Goal: Information Seeking & Learning: Learn about a topic

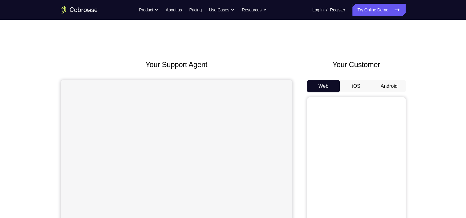
click at [397, 89] on button "Android" at bounding box center [389, 86] width 33 height 12
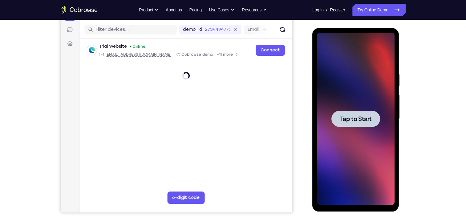
scroll to position [76, 0]
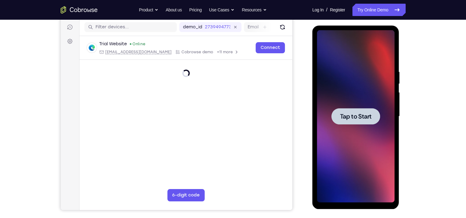
click at [363, 113] on span "Tap to Start" at bounding box center [355, 116] width 31 height 6
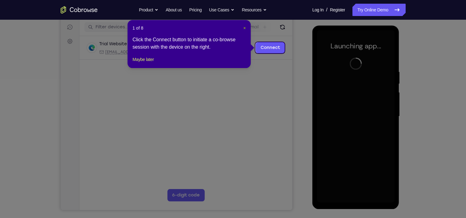
click at [244, 29] on span "×" at bounding box center [244, 28] width 2 height 5
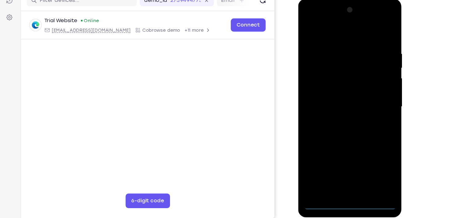
scroll to position [76, 0]
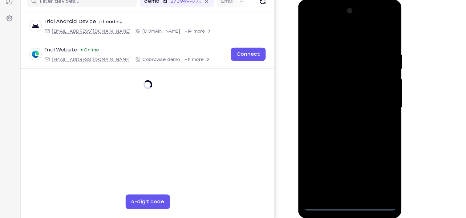
click at [342, 172] on div at bounding box center [342, 90] width 78 height 172
click at [370, 147] on div at bounding box center [342, 90] width 78 height 172
click at [326, 31] on div at bounding box center [342, 90] width 78 height 172
click at [369, 88] on div at bounding box center [342, 90] width 78 height 172
click at [334, 102] on div at bounding box center [342, 90] width 78 height 172
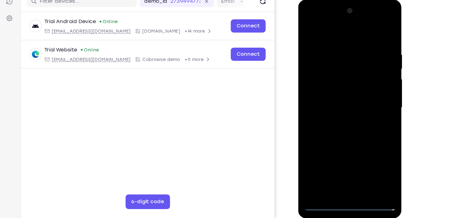
click at [341, 87] on div at bounding box center [342, 90] width 78 height 172
click at [335, 80] on div at bounding box center [342, 90] width 78 height 172
click at [334, 90] on div at bounding box center [342, 90] width 78 height 172
click at [357, 119] on div at bounding box center [342, 90] width 78 height 172
drag, startPoint x: 325, startPoint y: 28, endPoint x: 351, endPoint y: -27, distance: 61.2
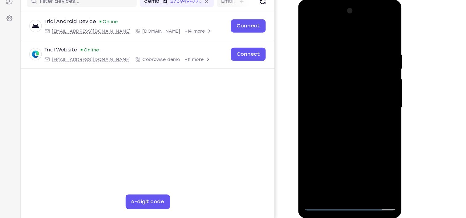
click at [351, 0] on html "Online web based iOS Simulators and Android Emulators. Run iPhone, iPad, Mobile…" at bounding box center [342, 92] width 88 height 185
drag, startPoint x: 346, startPoint y: 29, endPoint x: 360, endPoint y: -27, distance: 57.8
click at [360, 0] on html "Online web based iOS Simulators and Android Emulators. Run iPhone, iPad, Mobile…" at bounding box center [342, 92] width 88 height 185
click at [334, 41] on div at bounding box center [342, 90] width 78 height 172
drag, startPoint x: 376, startPoint y: 83, endPoint x: 298, endPoint y: 69, distance: 79.3
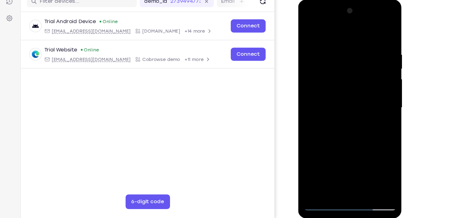
click at [298, 69] on div at bounding box center [341, 92] width 87 height 184
click at [315, 30] on div at bounding box center [342, 90] width 78 height 172
click at [371, 86] on div at bounding box center [342, 90] width 78 height 172
click at [308, 27] on div at bounding box center [342, 90] width 78 height 172
click at [313, 163] on div at bounding box center [342, 90] width 78 height 172
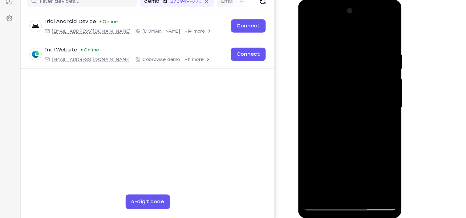
drag, startPoint x: 364, startPoint y: 49, endPoint x: 322, endPoint y: 50, distance: 42.2
click at [322, 50] on div at bounding box center [342, 90] width 78 height 172
click at [329, 41] on div at bounding box center [342, 90] width 78 height 172
click at [374, 30] on div at bounding box center [342, 90] width 78 height 172
click at [359, 160] on div at bounding box center [342, 90] width 78 height 172
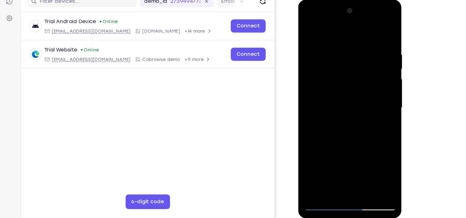
click at [342, 124] on div at bounding box center [342, 90] width 78 height 172
click at [307, 25] on div at bounding box center [342, 90] width 78 height 172
drag, startPoint x: 345, startPoint y: 135, endPoint x: 340, endPoint y: 14, distance: 121.8
click at [340, 14] on div at bounding box center [342, 90] width 78 height 172
drag, startPoint x: 345, startPoint y: 126, endPoint x: 353, endPoint y: 17, distance: 109.1
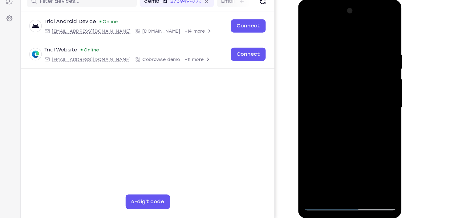
click at [353, 17] on div at bounding box center [342, 90] width 78 height 172
drag, startPoint x: 354, startPoint y: 115, endPoint x: 357, endPoint y: 5, distance: 110.0
click at [357, 5] on div at bounding box center [342, 90] width 78 height 172
click at [354, 103] on div at bounding box center [342, 90] width 78 height 172
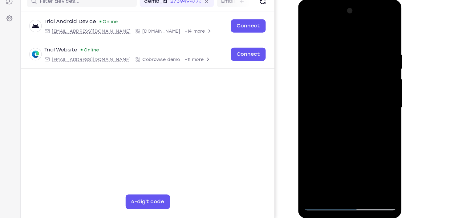
drag, startPoint x: 358, startPoint y: 143, endPoint x: 363, endPoint y: 19, distance: 124.2
click at [363, 19] on div at bounding box center [342, 90] width 78 height 172
click at [374, 59] on div at bounding box center [342, 90] width 78 height 172
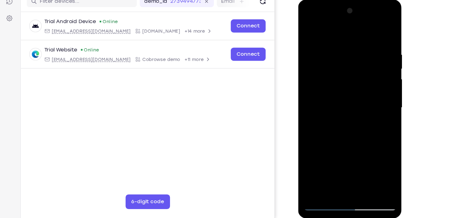
click at [374, 59] on div at bounding box center [342, 90] width 78 height 172
drag, startPoint x: 363, startPoint y: 113, endPoint x: 371, endPoint y: 0, distance: 113.9
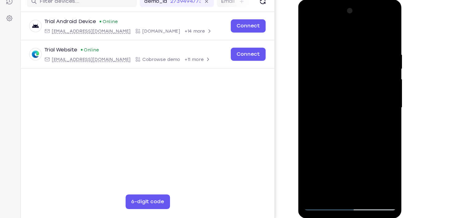
click at [371, 0] on div at bounding box center [341, 92] width 87 height 184
drag, startPoint x: 365, startPoint y: 42, endPoint x: 358, endPoint y: 72, distance: 30.8
click at [358, 72] on div at bounding box center [342, 90] width 78 height 172
click at [367, 118] on div at bounding box center [342, 90] width 78 height 172
drag, startPoint x: 338, startPoint y: 107, endPoint x: 337, endPoint y: 59, distance: 47.7
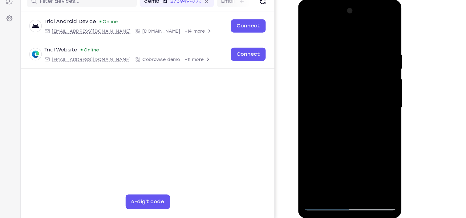
click at [337, 59] on div at bounding box center [342, 90] width 78 height 172
drag, startPoint x: 356, startPoint y: 123, endPoint x: 353, endPoint y: 73, distance: 49.7
click at [353, 73] on div at bounding box center [342, 90] width 78 height 172
drag, startPoint x: 364, startPoint y: 140, endPoint x: 360, endPoint y: 67, distance: 73.1
click at [360, 67] on div at bounding box center [342, 90] width 78 height 172
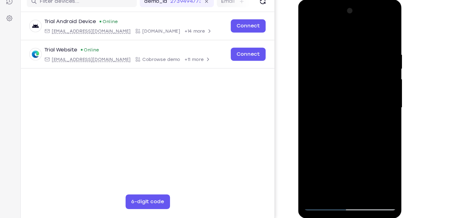
drag, startPoint x: 360, startPoint y: 116, endPoint x: 359, endPoint y: 37, distance: 78.5
click at [359, 37] on div at bounding box center [342, 90] width 78 height 172
drag, startPoint x: 364, startPoint y: 136, endPoint x: 358, endPoint y: 32, distance: 104.3
click at [358, 32] on div at bounding box center [342, 90] width 78 height 172
drag, startPoint x: 359, startPoint y: 96, endPoint x: 355, endPoint y: 183, distance: 86.9
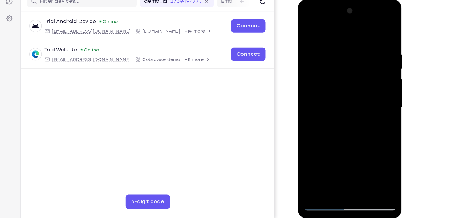
click at [355, 183] on div at bounding box center [341, 92] width 87 height 184
drag, startPoint x: 354, startPoint y: 59, endPoint x: 351, endPoint y: 194, distance: 135.8
click at [351, 184] on html "Online web based iOS Simulators and Android Emulators. Run iPhone, iPad, Mobile…" at bounding box center [342, 92] width 88 height 185
click at [321, 173] on div at bounding box center [342, 90] width 78 height 172
click at [375, 131] on div at bounding box center [342, 90] width 78 height 172
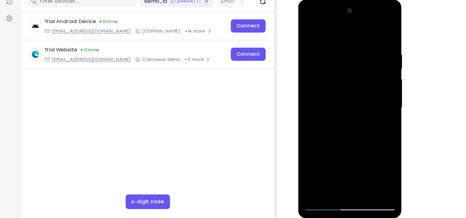
drag, startPoint x: 359, startPoint y: 149, endPoint x: 346, endPoint y: 41, distance: 109.2
click at [346, 41] on div at bounding box center [342, 90] width 78 height 172
drag, startPoint x: 357, startPoint y: 138, endPoint x: 358, endPoint y: 16, distance: 121.7
click at [358, 16] on div at bounding box center [342, 90] width 78 height 172
drag, startPoint x: 353, startPoint y: 48, endPoint x: 354, endPoint y: 98, distance: 49.9
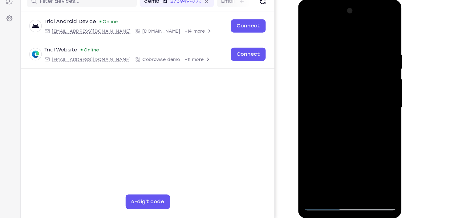
click at [354, 98] on div at bounding box center [342, 90] width 78 height 172
click at [348, 67] on div at bounding box center [342, 90] width 78 height 172
drag, startPoint x: 354, startPoint y: 116, endPoint x: 346, endPoint y: 45, distance: 71.6
click at [346, 45] on div at bounding box center [342, 90] width 78 height 172
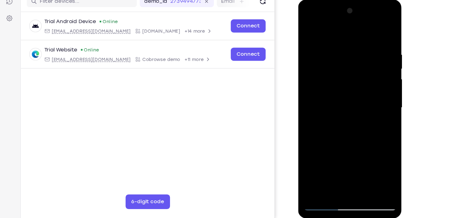
drag, startPoint x: 354, startPoint y: 128, endPoint x: 353, endPoint y: 102, distance: 26.2
click at [353, 102] on div at bounding box center [342, 90] width 78 height 172
click at [374, 86] on div at bounding box center [342, 90] width 78 height 172
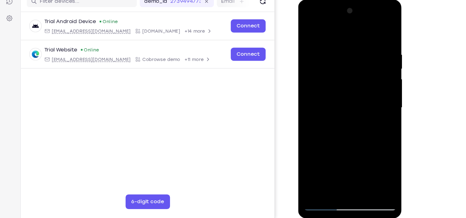
click at [374, 86] on div at bounding box center [342, 90] width 78 height 172
drag, startPoint x: 360, startPoint y: 125, endPoint x: 373, endPoint y: 22, distance: 104.0
click at [373, 22] on div at bounding box center [342, 90] width 78 height 172
drag, startPoint x: 356, startPoint y: 125, endPoint x: 362, endPoint y: 73, distance: 52.8
click at [362, 73] on div at bounding box center [342, 90] width 78 height 172
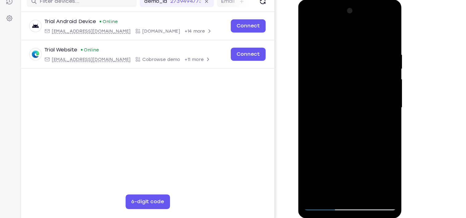
click at [375, 79] on div at bounding box center [342, 90] width 78 height 172
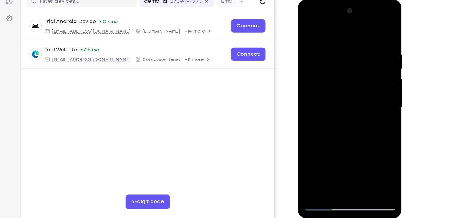
click at [357, 162] on div at bounding box center [342, 90] width 78 height 172
click at [309, 28] on div at bounding box center [342, 90] width 78 height 172
drag, startPoint x: 351, startPoint y: 142, endPoint x: 358, endPoint y: 45, distance: 97.6
click at [358, 45] on div at bounding box center [342, 90] width 78 height 172
drag, startPoint x: 343, startPoint y: 121, endPoint x: 355, endPoint y: 24, distance: 97.4
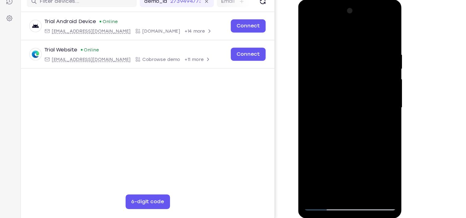
click at [355, 24] on div at bounding box center [342, 90] width 78 height 172
drag, startPoint x: 354, startPoint y: 40, endPoint x: 344, endPoint y: 132, distance: 92.9
click at [344, 132] on div at bounding box center [342, 90] width 78 height 172
drag, startPoint x: 345, startPoint y: 126, endPoint x: 355, endPoint y: 25, distance: 101.0
click at [355, 25] on div at bounding box center [342, 90] width 78 height 172
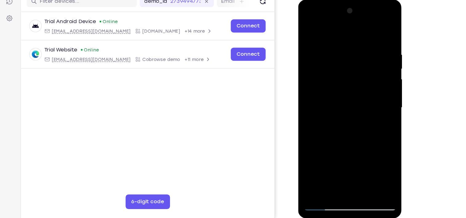
drag, startPoint x: 347, startPoint y: 125, endPoint x: 359, endPoint y: 9, distance: 117.0
click at [359, 9] on div at bounding box center [342, 90] width 78 height 172
drag, startPoint x: 351, startPoint y: 143, endPoint x: 362, endPoint y: 15, distance: 128.5
click at [362, 15] on div at bounding box center [342, 90] width 78 height 172
drag, startPoint x: 351, startPoint y: 110, endPoint x: 365, endPoint y: -6, distance: 117.2
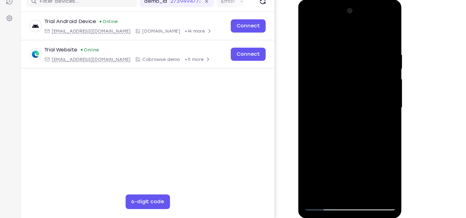
click at [365, 0] on html "Online web based iOS Simulators and Android Emulators. Run iPhone, iPad, Mobile…" at bounding box center [342, 92] width 88 height 185
drag, startPoint x: 352, startPoint y: 47, endPoint x: 340, endPoint y: 160, distance: 113.4
click at [340, 160] on div at bounding box center [342, 90] width 78 height 172
drag, startPoint x: 352, startPoint y: 53, endPoint x: 331, endPoint y: 176, distance: 124.3
click at [331, 176] on div at bounding box center [342, 90] width 78 height 172
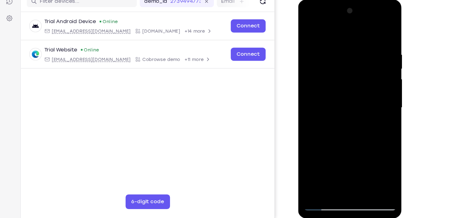
drag, startPoint x: 345, startPoint y: 53, endPoint x: 332, endPoint y: 183, distance: 130.2
click at [333, 184] on div at bounding box center [342, 92] width 88 height 185
drag, startPoint x: 346, startPoint y: 56, endPoint x: 363, endPoint y: 6, distance: 52.5
click at [363, 6] on div at bounding box center [342, 90] width 78 height 172
drag, startPoint x: 335, startPoint y: 132, endPoint x: 362, endPoint y: -27, distance: 161.0
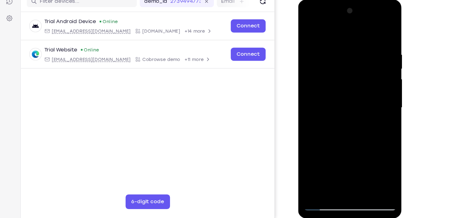
click at [362, 0] on html "Online web based iOS Simulators and Android Emulators. Run iPhone, iPad, Mobile…" at bounding box center [342, 92] width 88 height 185
drag, startPoint x: 350, startPoint y: 67, endPoint x: 334, endPoint y: 184, distance: 118.7
click at [334, 184] on div at bounding box center [342, 92] width 88 height 185
drag, startPoint x: 335, startPoint y: 109, endPoint x: 334, endPoint y: 196, distance: 86.9
click at [334, 184] on html "Online web based iOS Simulators and Android Emulators. Run iPhone, iPad, Mobile…" at bounding box center [342, 92] width 88 height 185
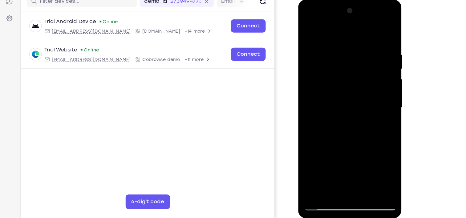
drag, startPoint x: 348, startPoint y: 43, endPoint x: 339, endPoint y: 106, distance: 62.9
click at [339, 106] on div at bounding box center [342, 90] width 78 height 172
drag, startPoint x: 347, startPoint y: 44, endPoint x: 340, endPoint y: 132, distance: 89.0
click at [340, 132] on div at bounding box center [342, 90] width 78 height 172
drag, startPoint x: 345, startPoint y: 51, endPoint x: 367, endPoint y: -2, distance: 56.3
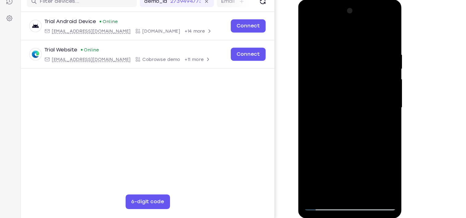
click at [367, 0] on html "Online web based iOS Simulators and Android Emulators. Run iPhone, iPad, Mobile…" at bounding box center [342, 92] width 88 height 185
drag, startPoint x: 345, startPoint y: 144, endPoint x: 348, endPoint y: -24, distance: 167.5
click at [348, 0] on html "Online web based iOS Simulators and Android Emulators. Run iPhone, iPad, Mobile…" at bounding box center [342, 92] width 88 height 185
drag, startPoint x: 344, startPoint y: 138, endPoint x: 351, endPoint y: -27, distance: 164.6
click at [351, 0] on html "Online web based iOS Simulators and Android Emulators. Run iPhone, iPad, Mobile…" at bounding box center [342, 92] width 88 height 185
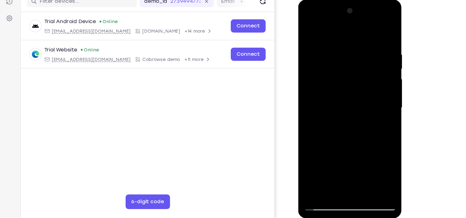
drag, startPoint x: 346, startPoint y: 64, endPoint x: 328, endPoint y: 181, distance: 118.0
click at [328, 181] on div at bounding box center [341, 92] width 87 height 184
drag, startPoint x: 343, startPoint y: 41, endPoint x: 334, endPoint y: 156, distance: 115.9
click at [334, 156] on div at bounding box center [342, 90] width 78 height 172
click at [378, 87] on div at bounding box center [342, 90] width 78 height 172
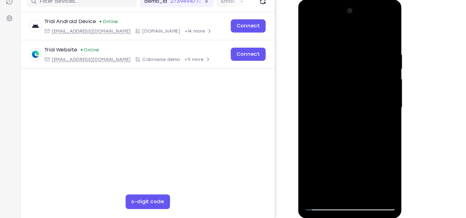
click at [378, 87] on div at bounding box center [342, 90] width 78 height 172
drag, startPoint x: 355, startPoint y: 142, endPoint x: 368, endPoint y: 19, distance: 123.3
click at [368, 19] on div at bounding box center [342, 90] width 78 height 172
drag, startPoint x: 350, startPoint y: 136, endPoint x: 356, endPoint y: 7, distance: 128.9
click at [356, 7] on div at bounding box center [342, 90] width 78 height 172
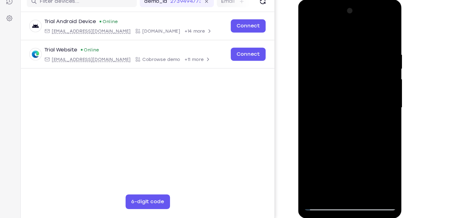
drag, startPoint x: 349, startPoint y: 135, endPoint x: 362, endPoint y: 6, distance: 129.7
click at [362, 6] on div at bounding box center [342, 90] width 78 height 172
drag, startPoint x: 353, startPoint y: 140, endPoint x: 353, endPoint y: 37, distance: 103.2
click at [353, 37] on div at bounding box center [342, 90] width 78 height 172
drag, startPoint x: 357, startPoint y: 55, endPoint x: 352, endPoint y: 129, distance: 74.7
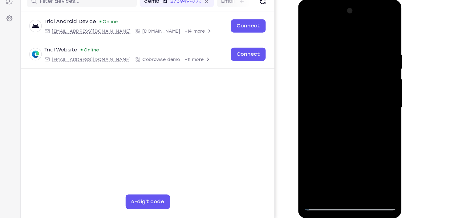
click at [352, 129] on div at bounding box center [342, 90] width 78 height 172
click at [376, 88] on div at bounding box center [342, 90] width 78 height 172
drag, startPoint x: 354, startPoint y: 70, endPoint x: 353, endPoint y: 103, distance: 33.3
click at [353, 103] on div at bounding box center [342, 90] width 78 height 172
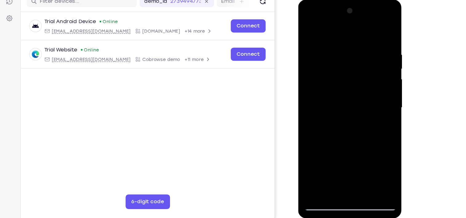
click at [329, 60] on div at bounding box center [342, 90] width 78 height 172
drag, startPoint x: 347, startPoint y: 45, endPoint x: 338, endPoint y: 103, distance: 59.3
click at [338, 103] on div at bounding box center [342, 90] width 78 height 172
click at [321, 111] on div at bounding box center [342, 90] width 78 height 172
